Goal: Information Seeking & Learning: Find specific page/section

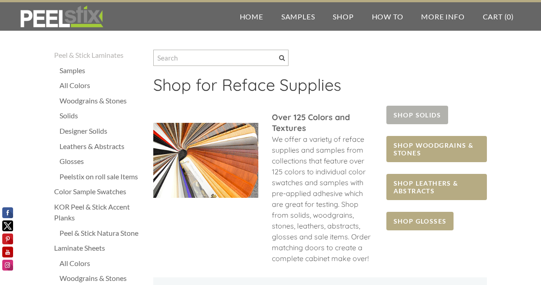
click at [405, 120] on span "SHOP SOLIDS" at bounding box center [418, 115] width 62 height 18
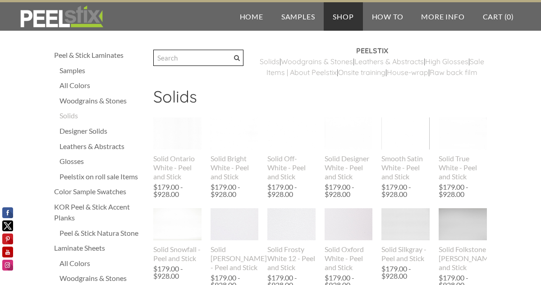
click at [215, 56] on input "Search" at bounding box center [198, 58] width 90 height 16
type input "taupe"
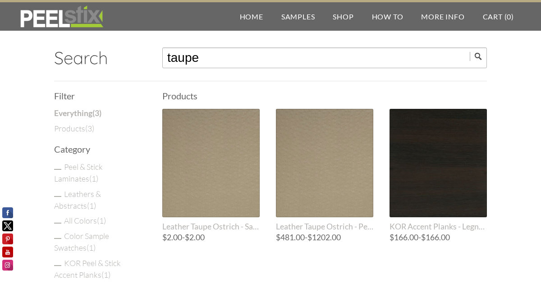
scroll to position [2, 0]
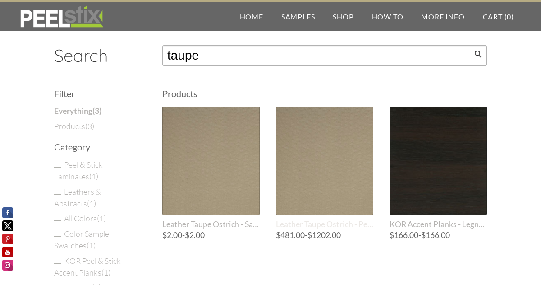
click at [337, 156] on div at bounding box center [324, 160] width 97 height 108
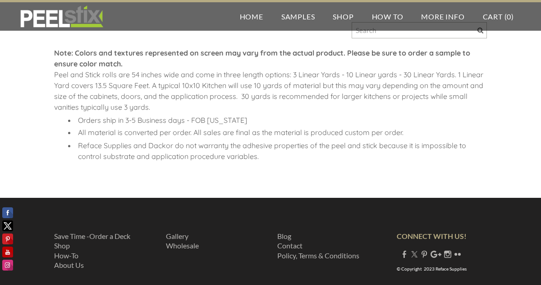
scroll to position [374, 0]
